Goal: Use online tool/utility: Utilize a website feature to perform a specific function

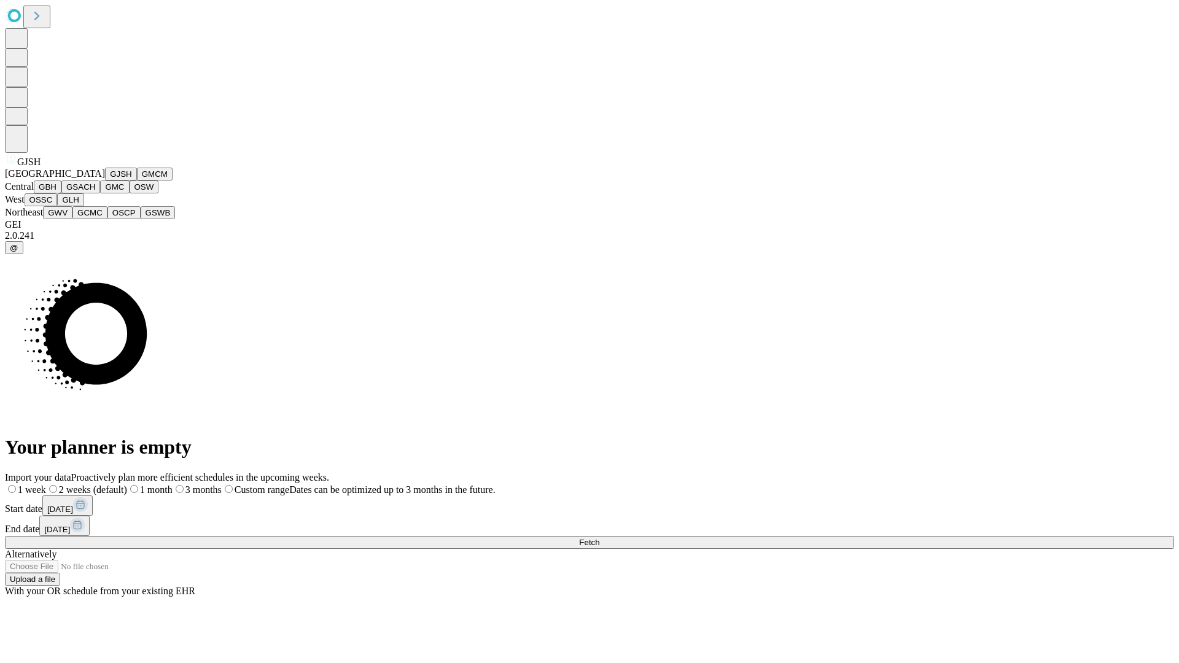
click at [105, 181] on button "GJSH" at bounding box center [121, 174] width 32 height 13
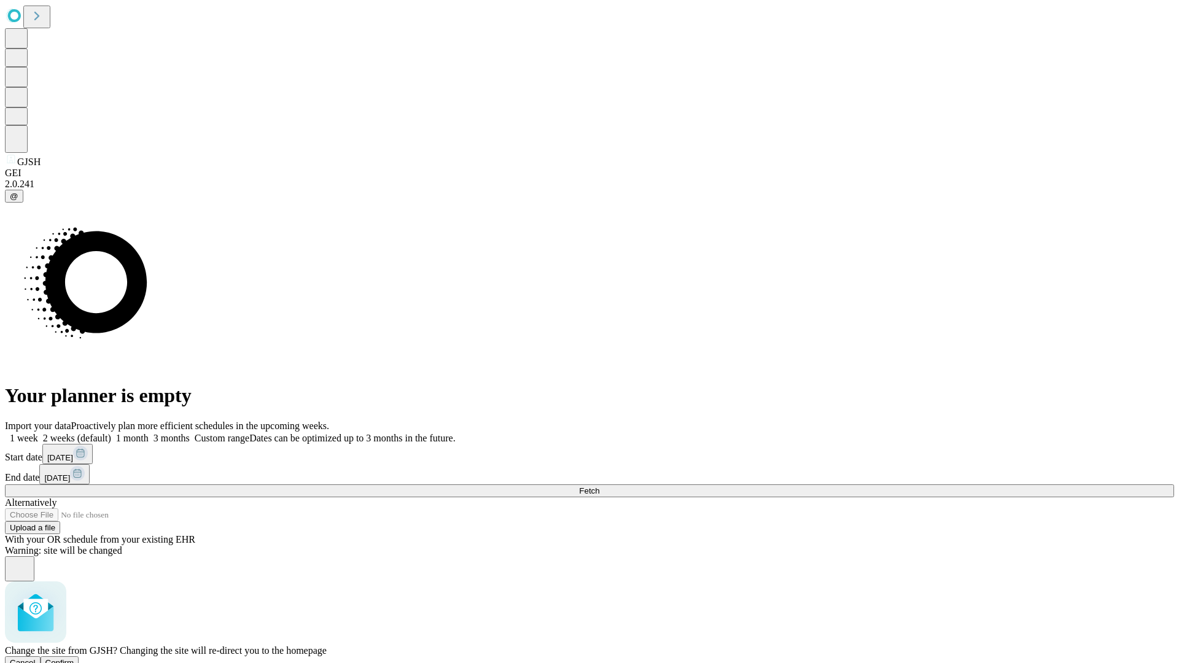
click at [74, 658] on span "Confirm" at bounding box center [59, 662] width 29 height 9
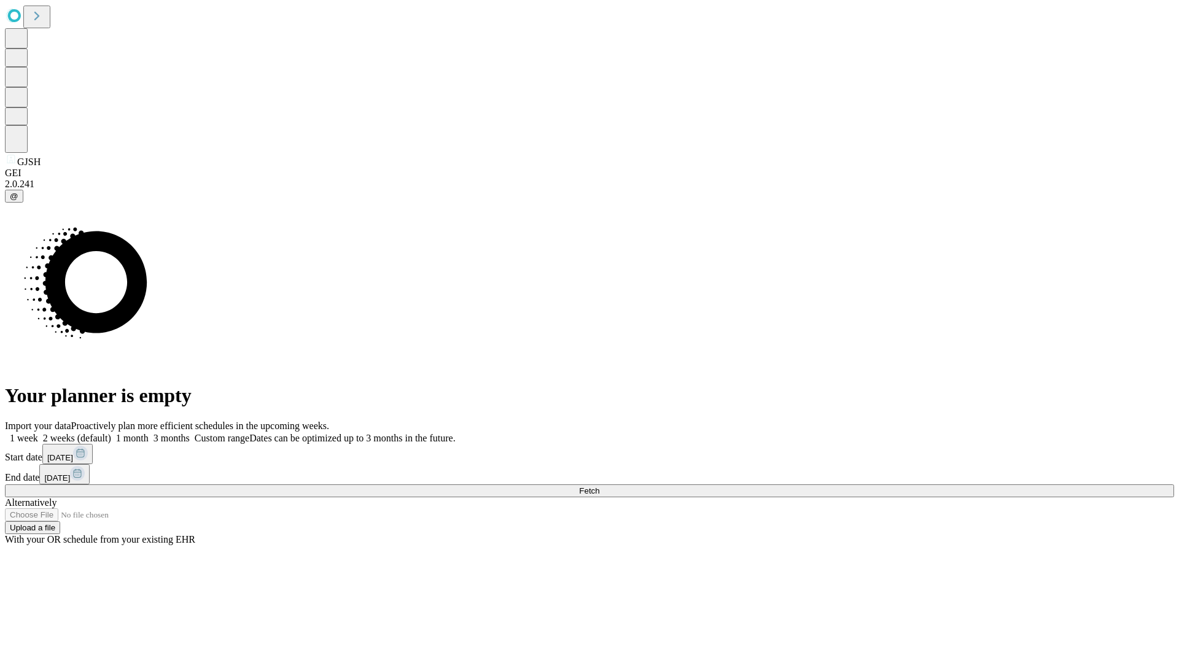
click at [38, 433] on label "1 week" at bounding box center [21, 438] width 33 height 10
click at [600, 486] on span "Fetch" at bounding box center [589, 490] width 20 height 9
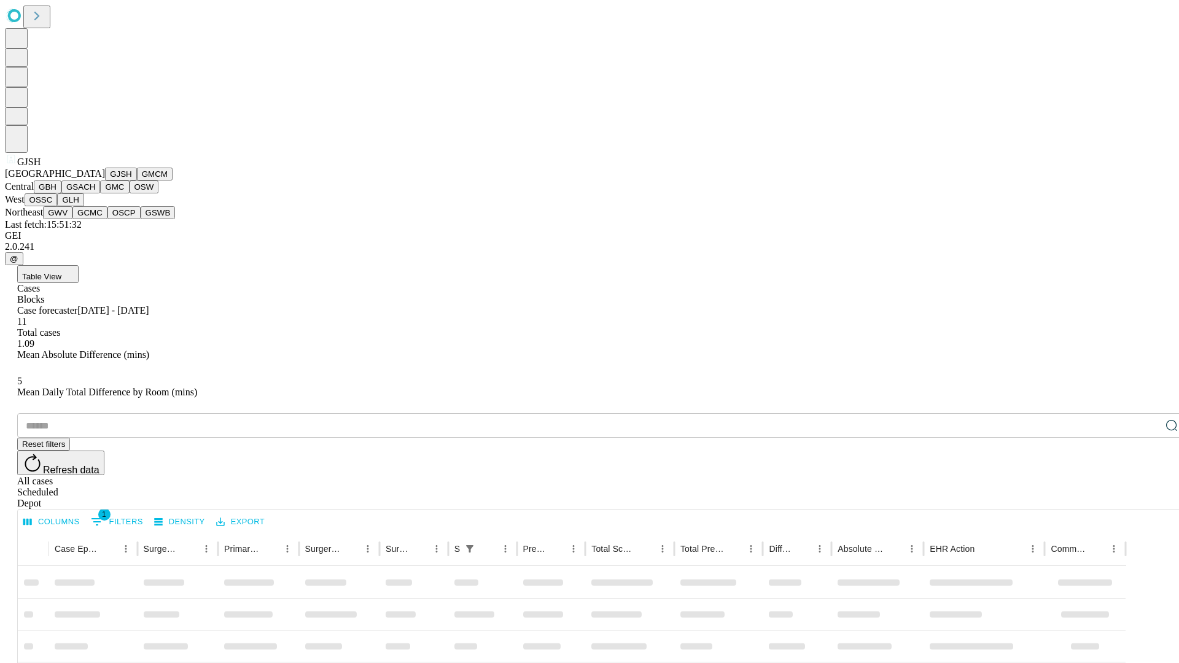
click at [137, 181] on button "GMCM" at bounding box center [155, 174] width 36 height 13
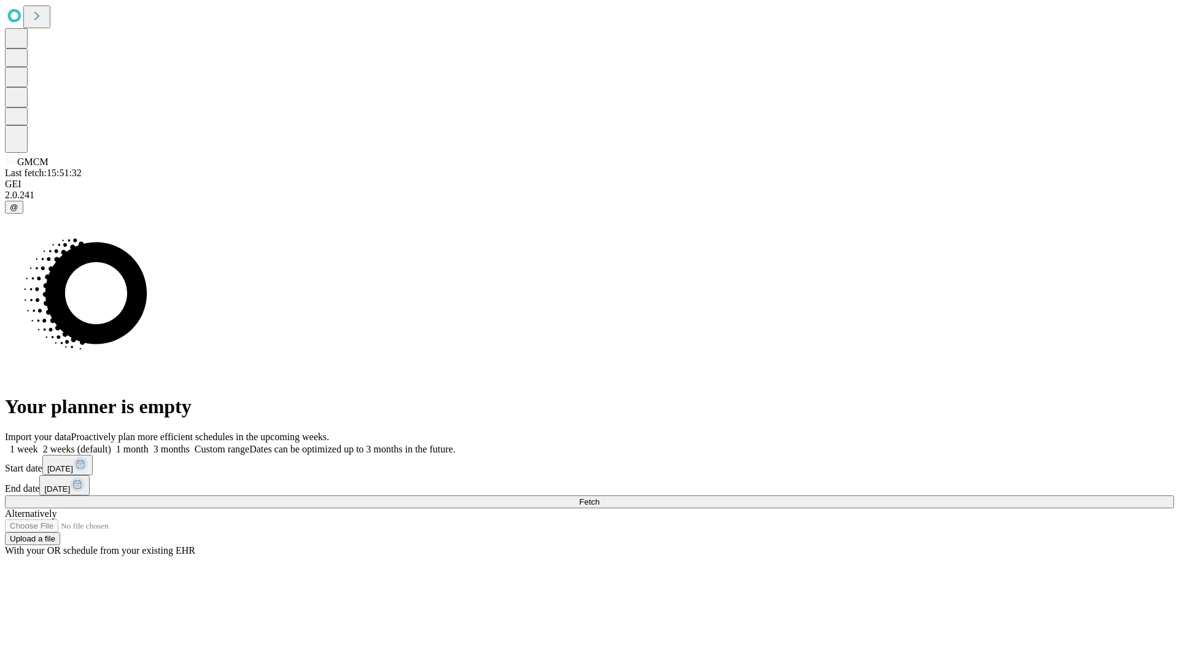
click at [38, 444] on label "1 week" at bounding box center [21, 449] width 33 height 10
click at [600, 498] on span "Fetch" at bounding box center [589, 502] width 20 height 9
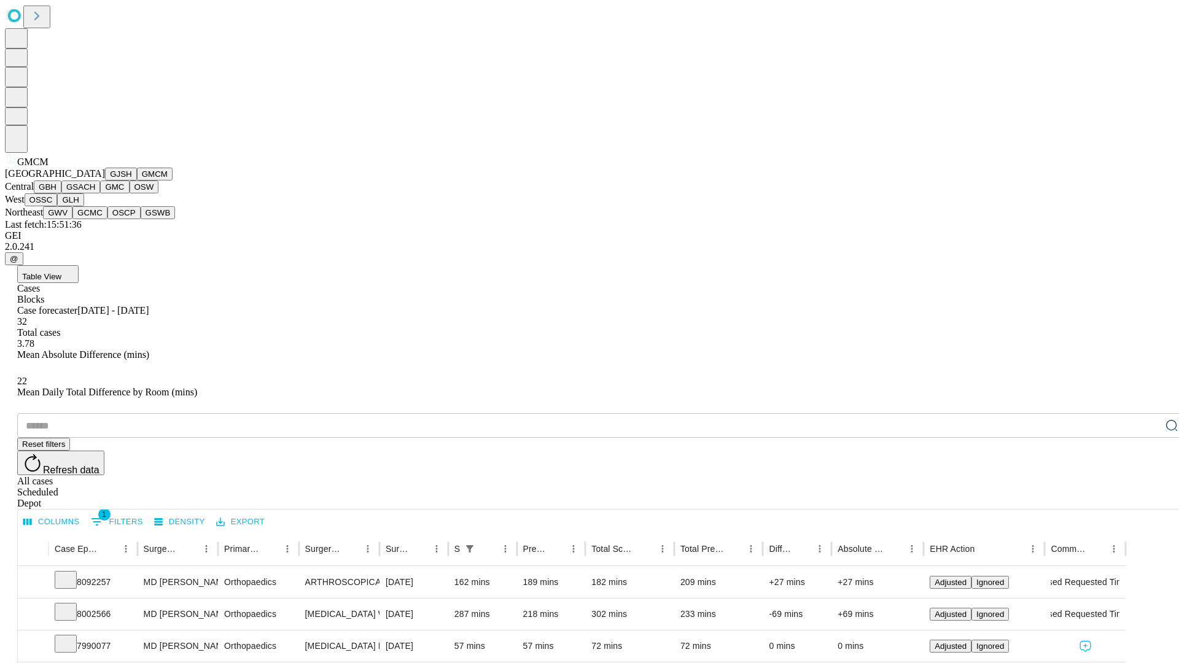
click at [61, 193] on button "GBH" at bounding box center [48, 187] width 28 height 13
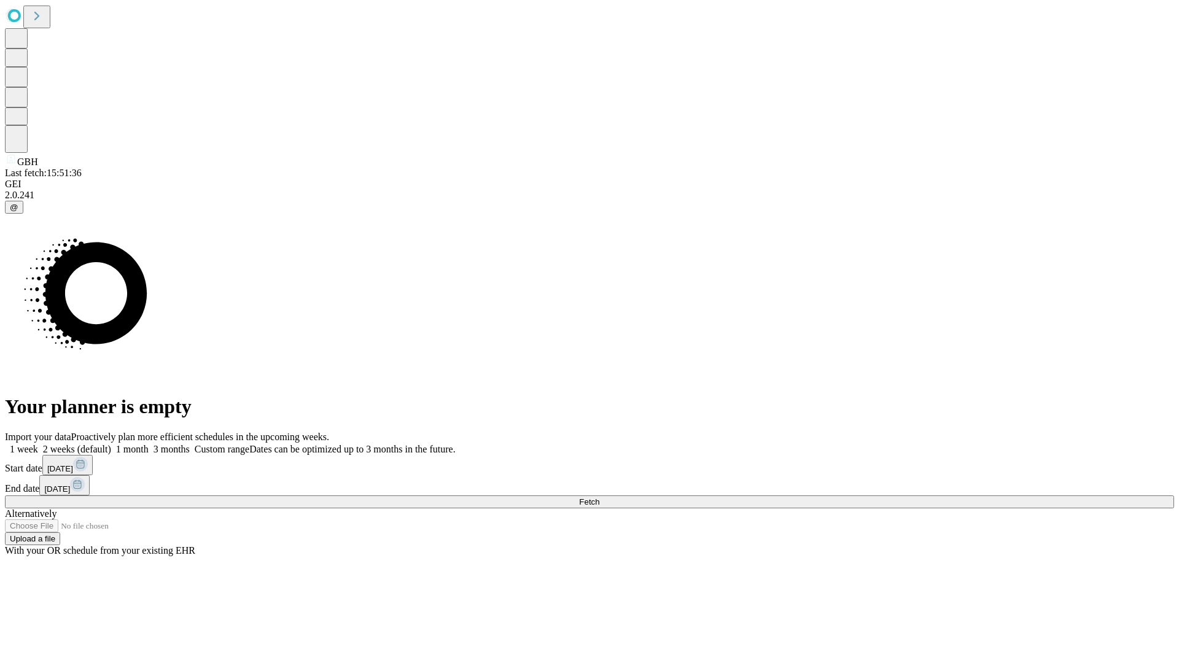
click at [38, 444] on label "1 week" at bounding box center [21, 449] width 33 height 10
click at [600, 498] on span "Fetch" at bounding box center [589, 502] width 20 height 9
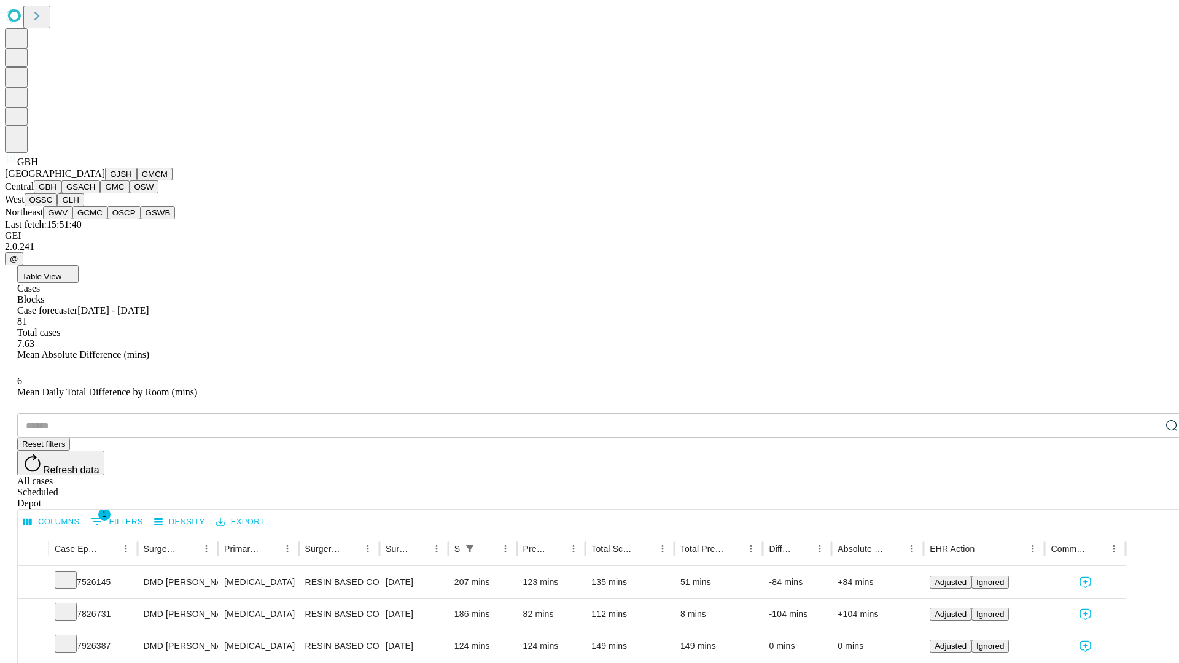
click at [95, 193] on button "GSACH" at bounding box center [80, 187] width 39 height 13
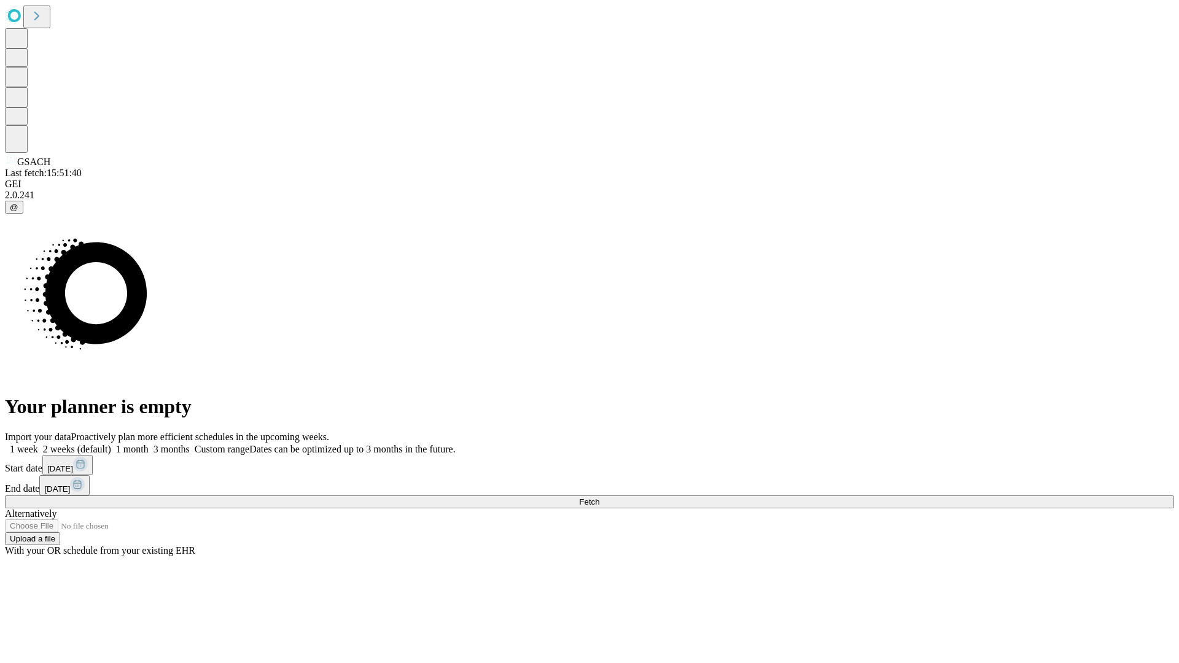
click at [38, 444] on label "1 week" at bounding box center [21, 449] width 33 height 10
click at [600, 498] on span "Fetch" at bounding box center [589, 502] width 20 height 9
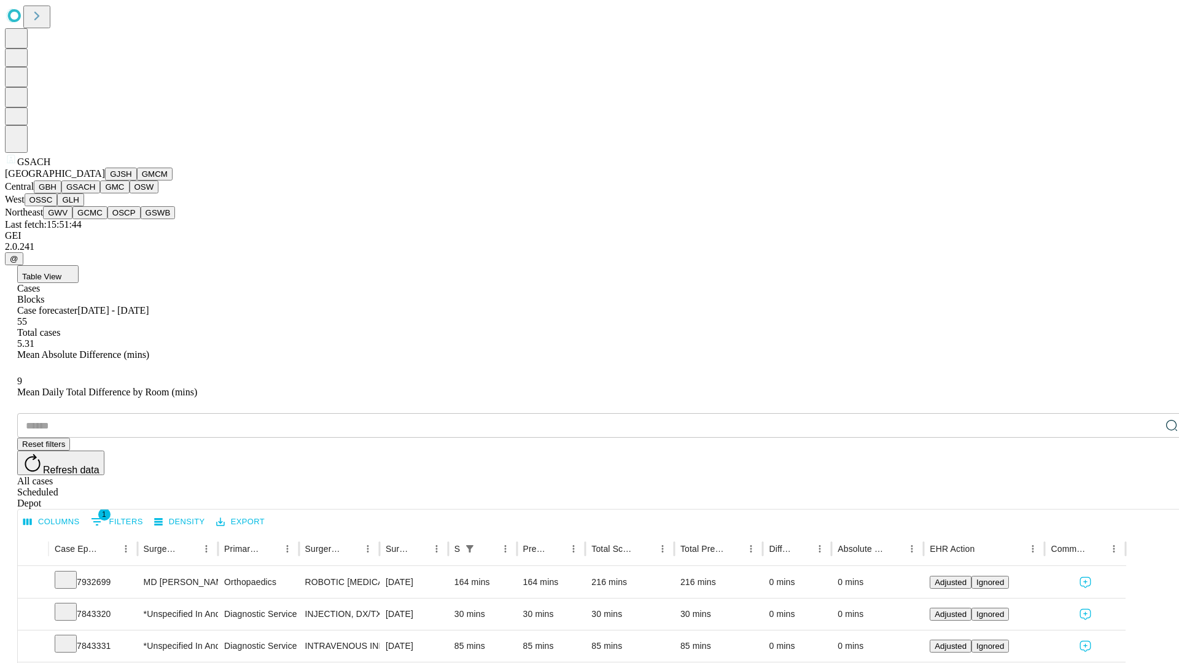
click at [100, 193] on button "GMC" at bounding box center [114, 187] width 29 height 13
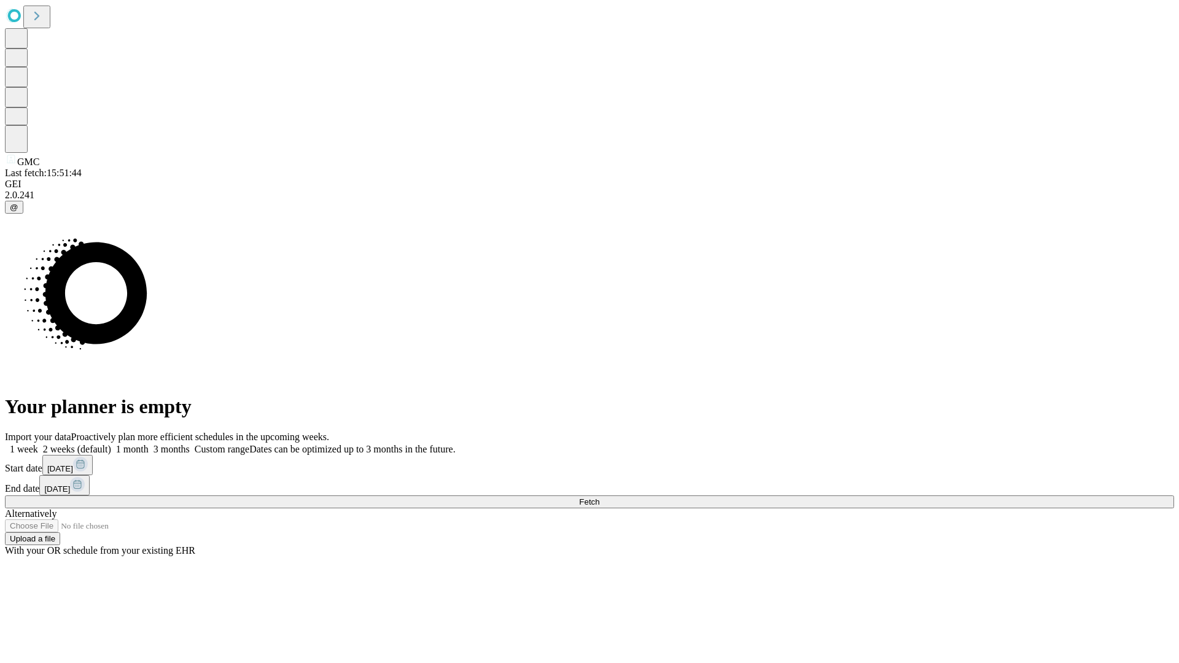
click at [38, 444] on label "1 week" at bounding box center [21, 449] width 33 height 10
click at [600, 498] on span "Fetch" at bounding box center [589, 502] width 20 height 9
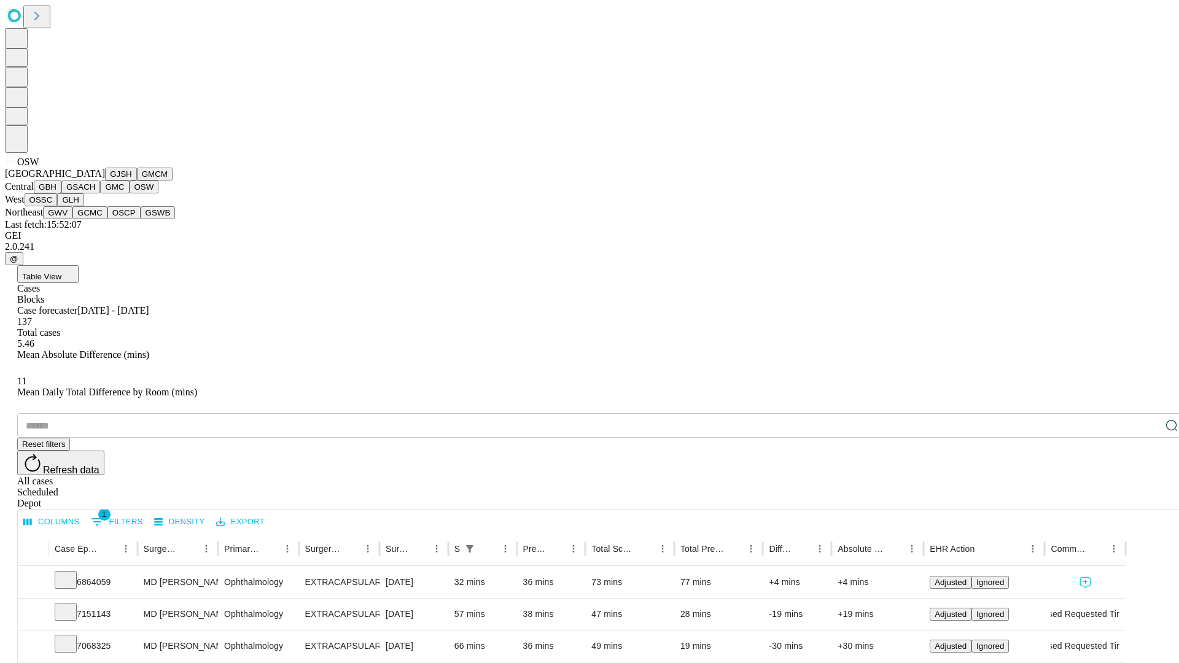
click at [58, 206] on button "OSSC" at bounding box center [41, 199] width 33 height 13
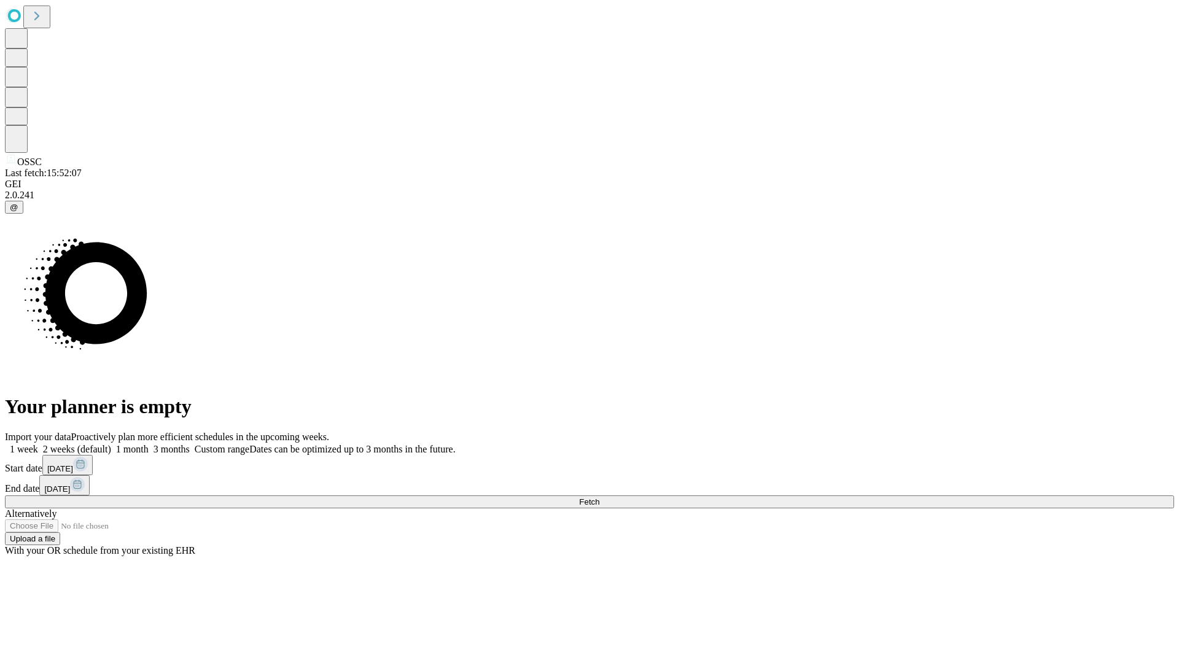
click at [38, 444] on label "1 week" at bounding box center [21, 449] width 33 height 10
click at [600, 498] on span "Fetch" at bounding box center [589, 502] width 20 height 9
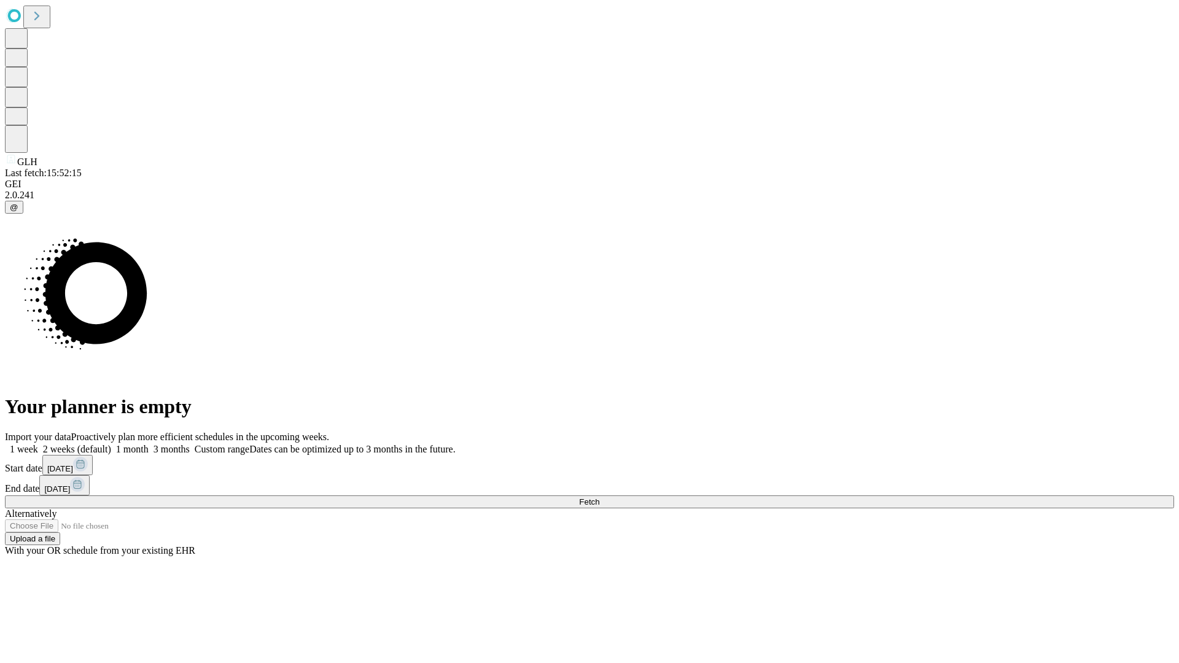
click at [38, 444] on label "1 week" at bounding box center [21, 449] width 33 height 10
click at [600, 498] on span "Fetch" at bounding box center [589, 502] width 20 height 9
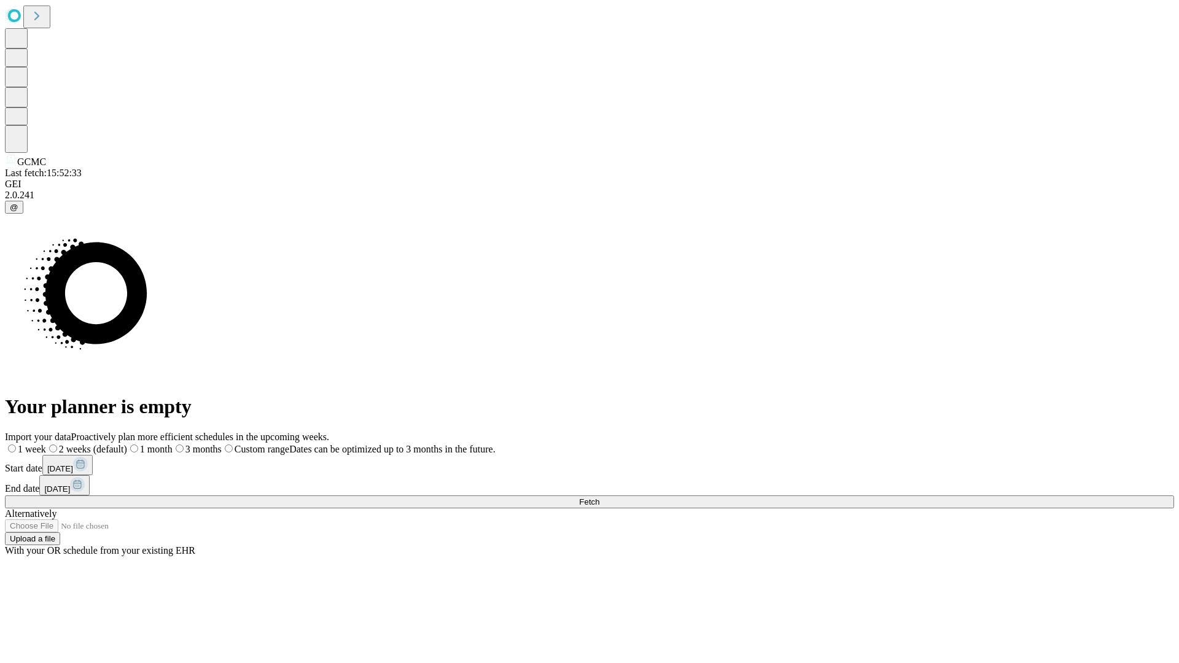
click at [600, 498] on span "Fetch" at bounding box center [589, 502] width 20 height 9
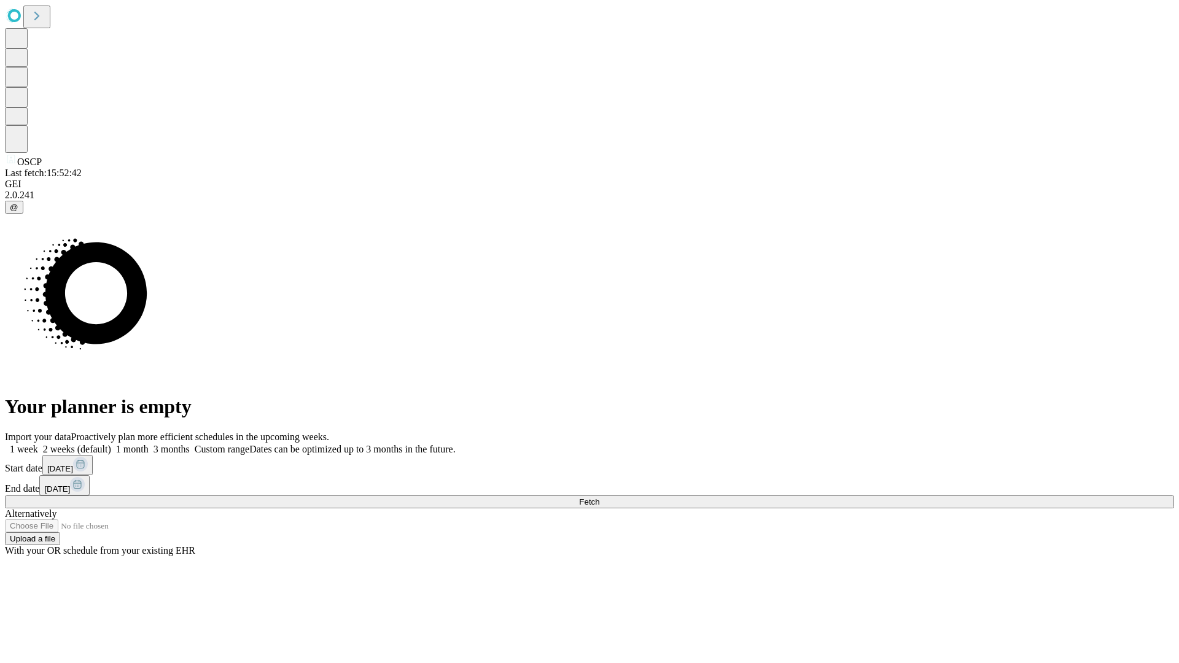
click at [38, 444] on label "1 week" at bounding box center [21, 449] width 33 height 10
click at [600, 498] on span "Fetch" at bounding box center [589, 502] width 20 height 9
